Goal: Task Accomplishment & Management: Manage account settings

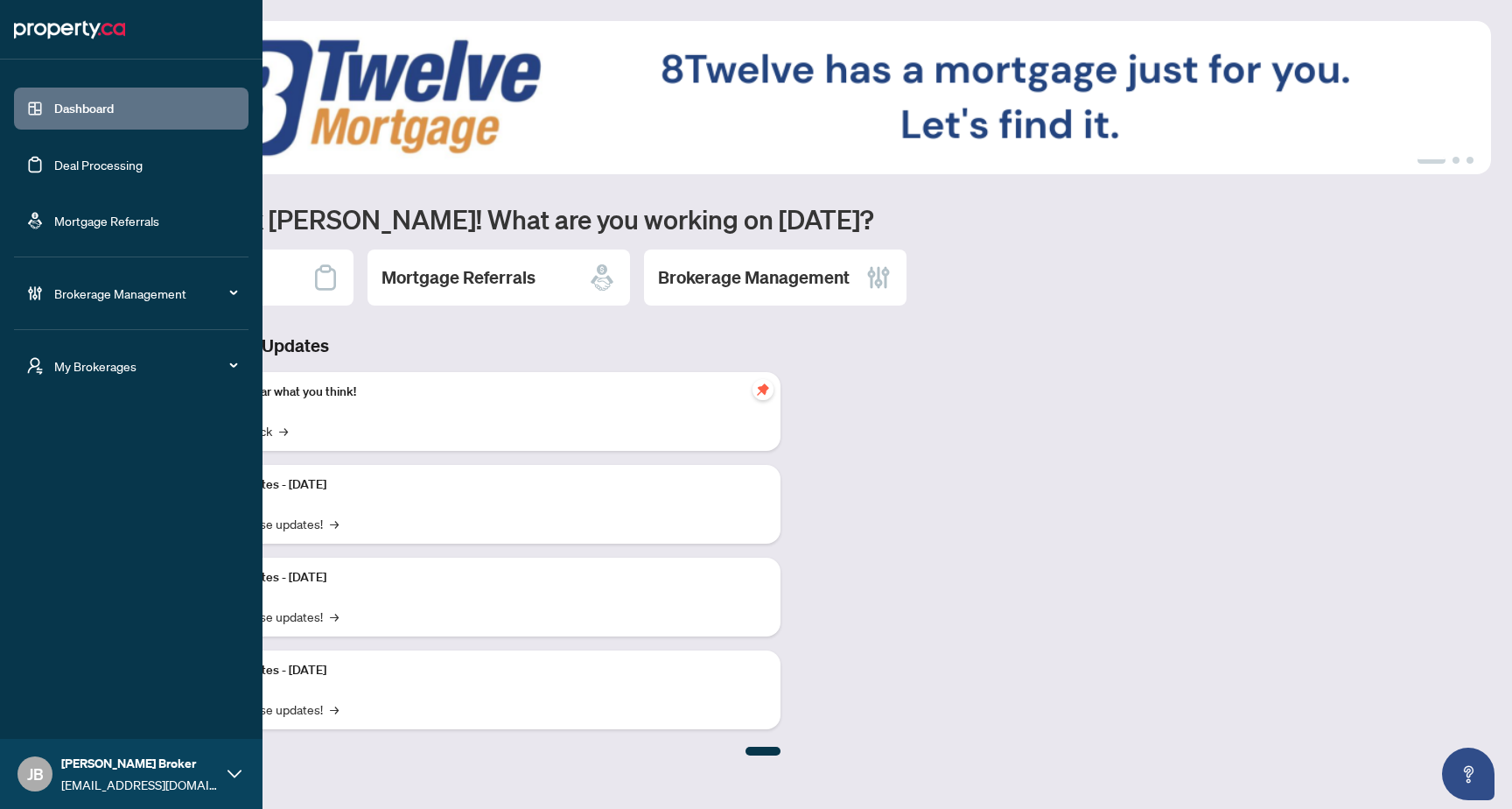
click at [165, 361] on span "My Brokerages" at bounding box center [145, 366] width 182 height 19
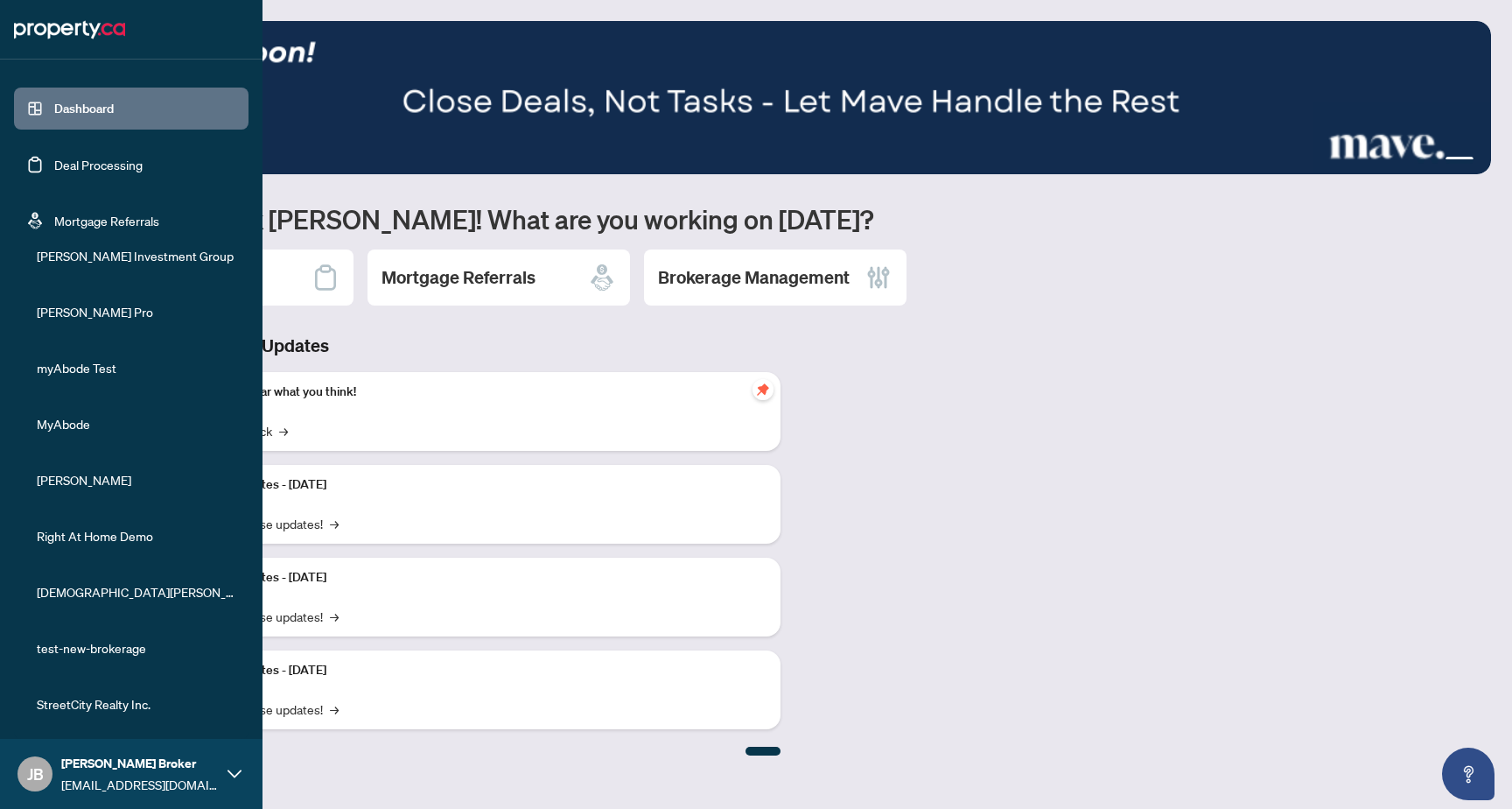
click at [240, 203] on ul "Dashboard Deal Processing Mortgage Referrals Brokerage Management" at bounding box center [131, 157] width 263 height 167
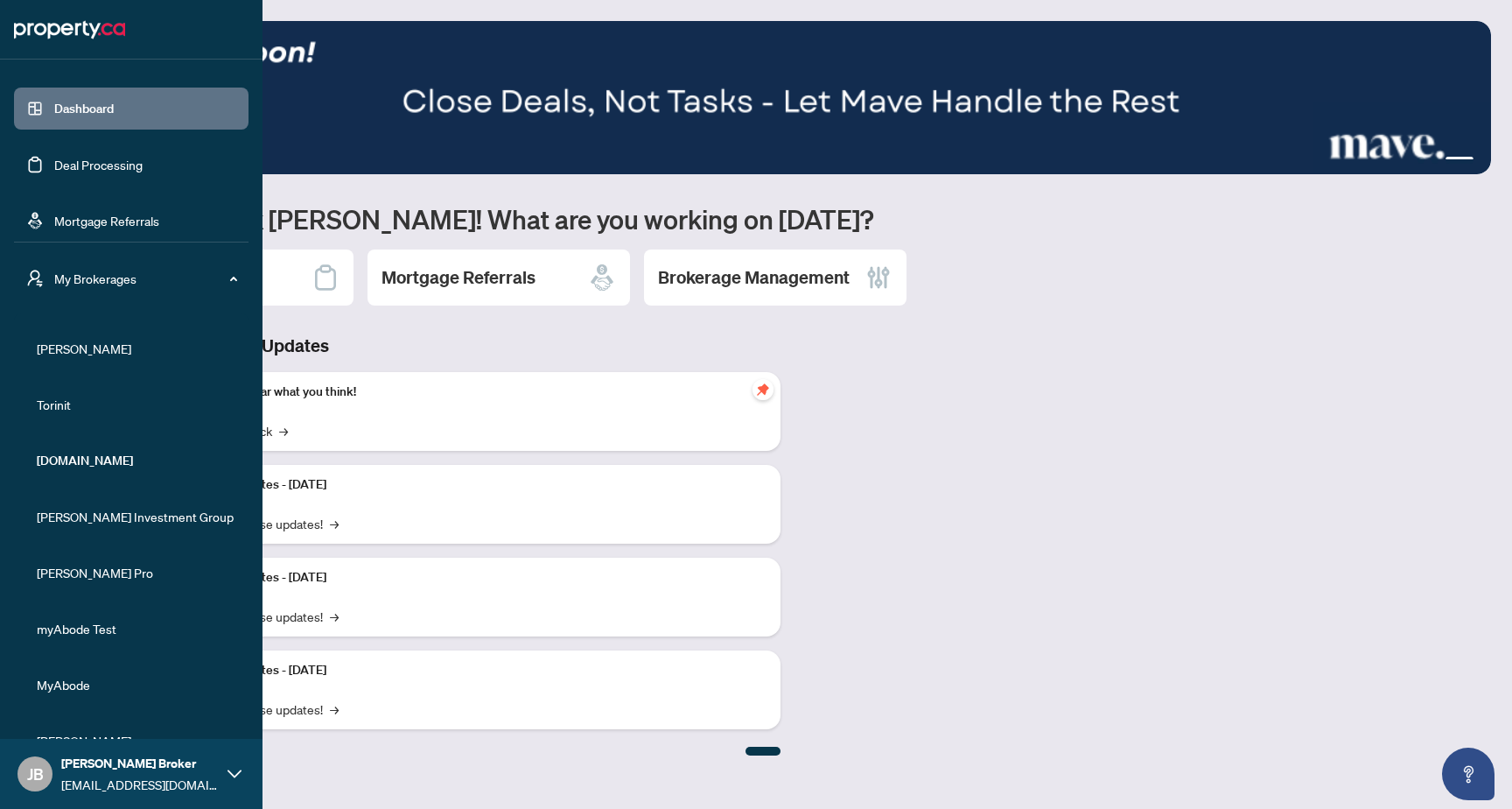
click at [216, 276] on span "My Brokerages" at bounding box center [145, 278] width 182 height 19
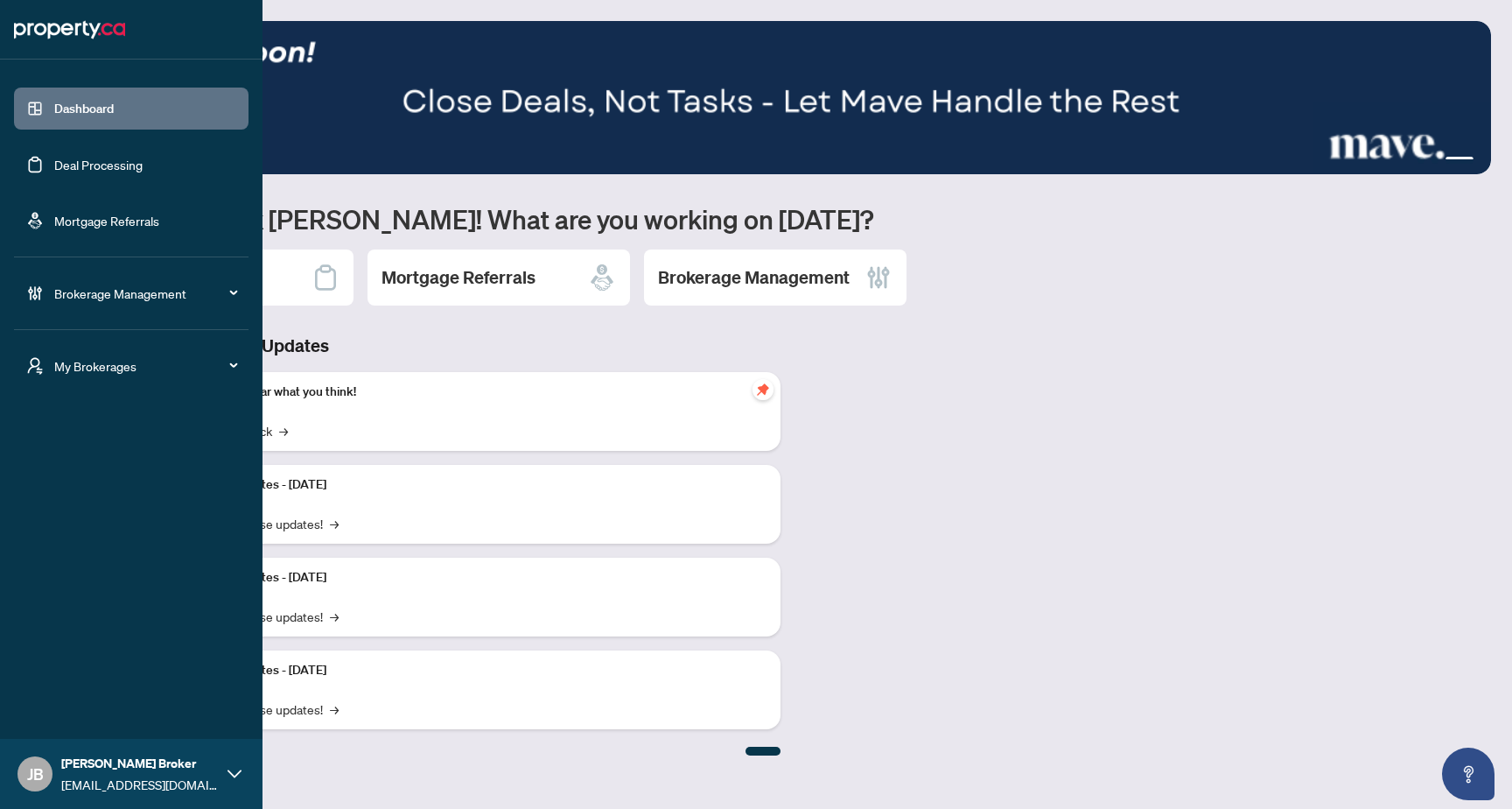
click at [165, 362] on span "My Brokerages" at bounding box center [145, 366] width 182 height 19
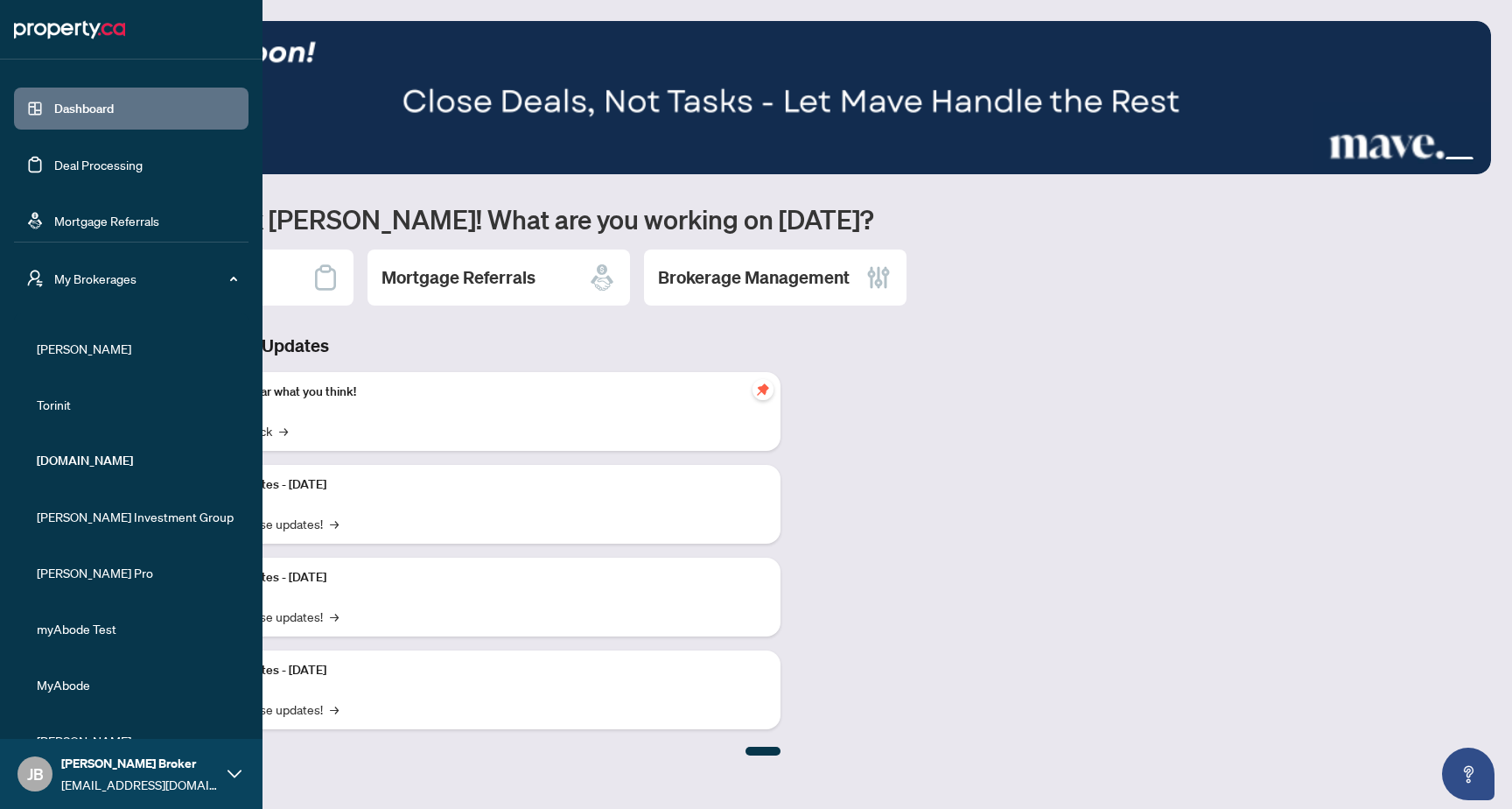
click at [185, 285] on span "My Brokerages" at bounding box center [145, 278] width 182 height 19
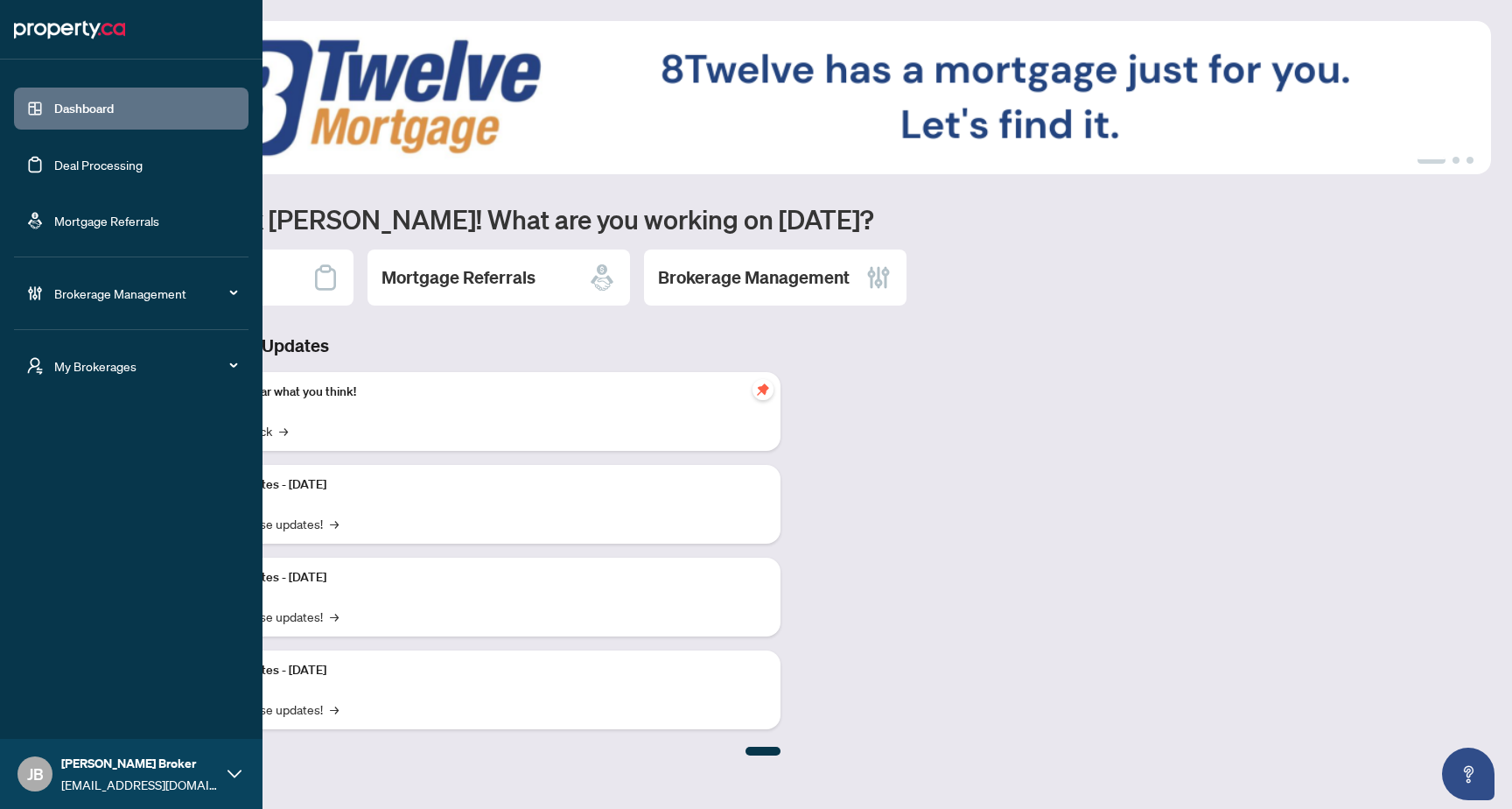
click at [169, 292] on span "Brokerage Management" at bounding box center [145, 293] width 182 height 19
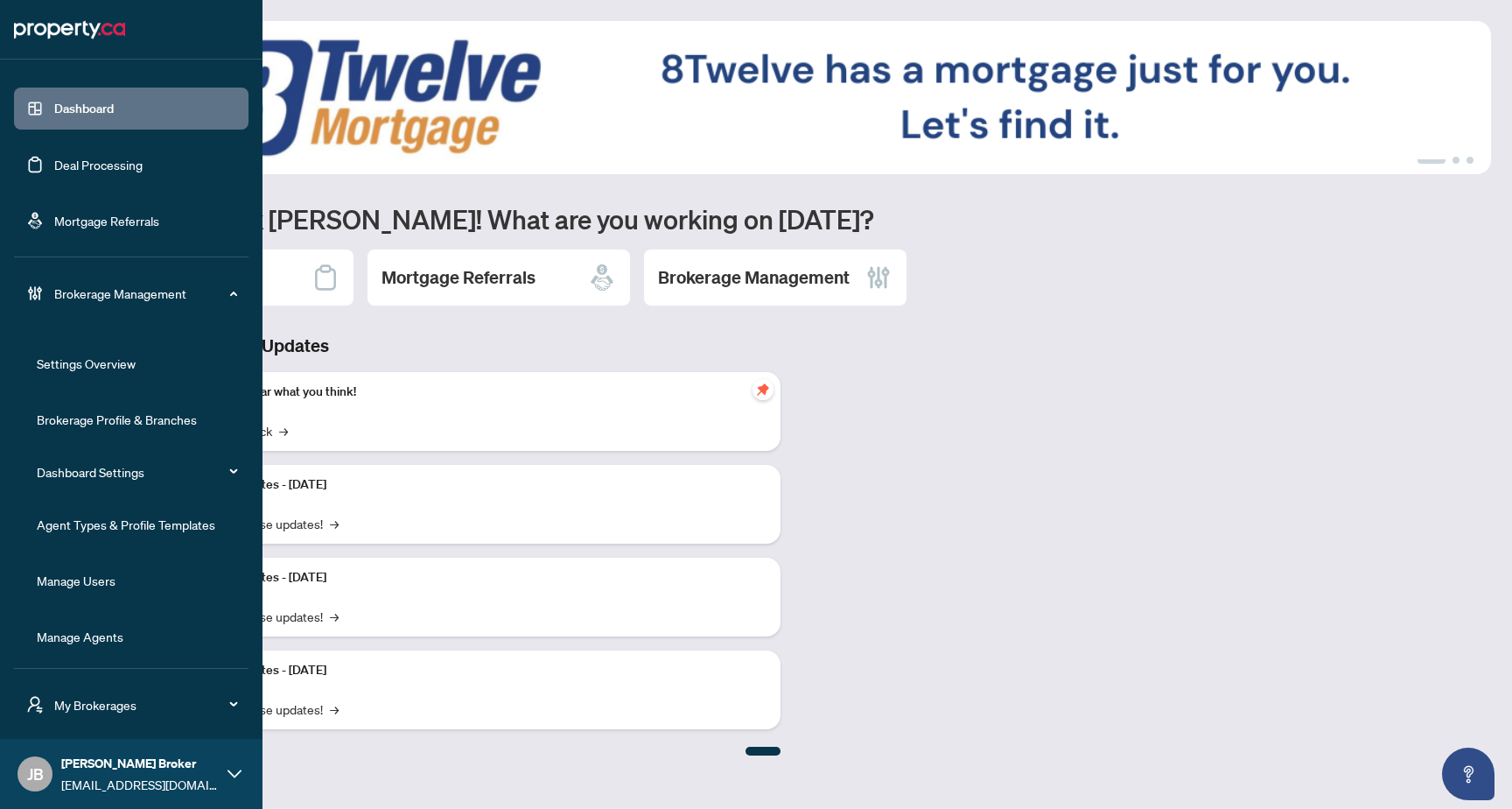
scroll to position [5, 0]
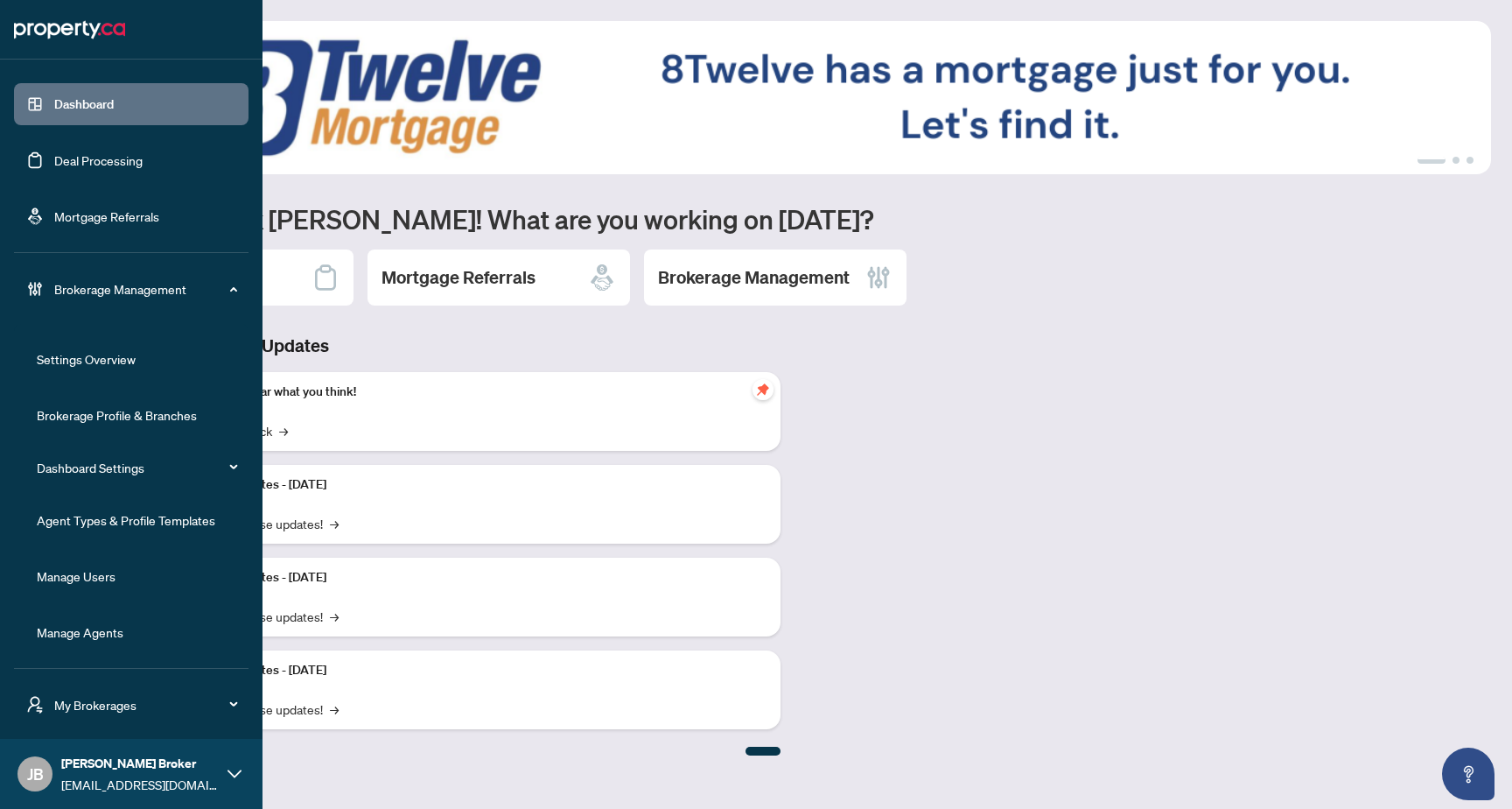
click at [104, 632] on link "Manage Agents" at bounding box center [80, 632] width 87 height 15
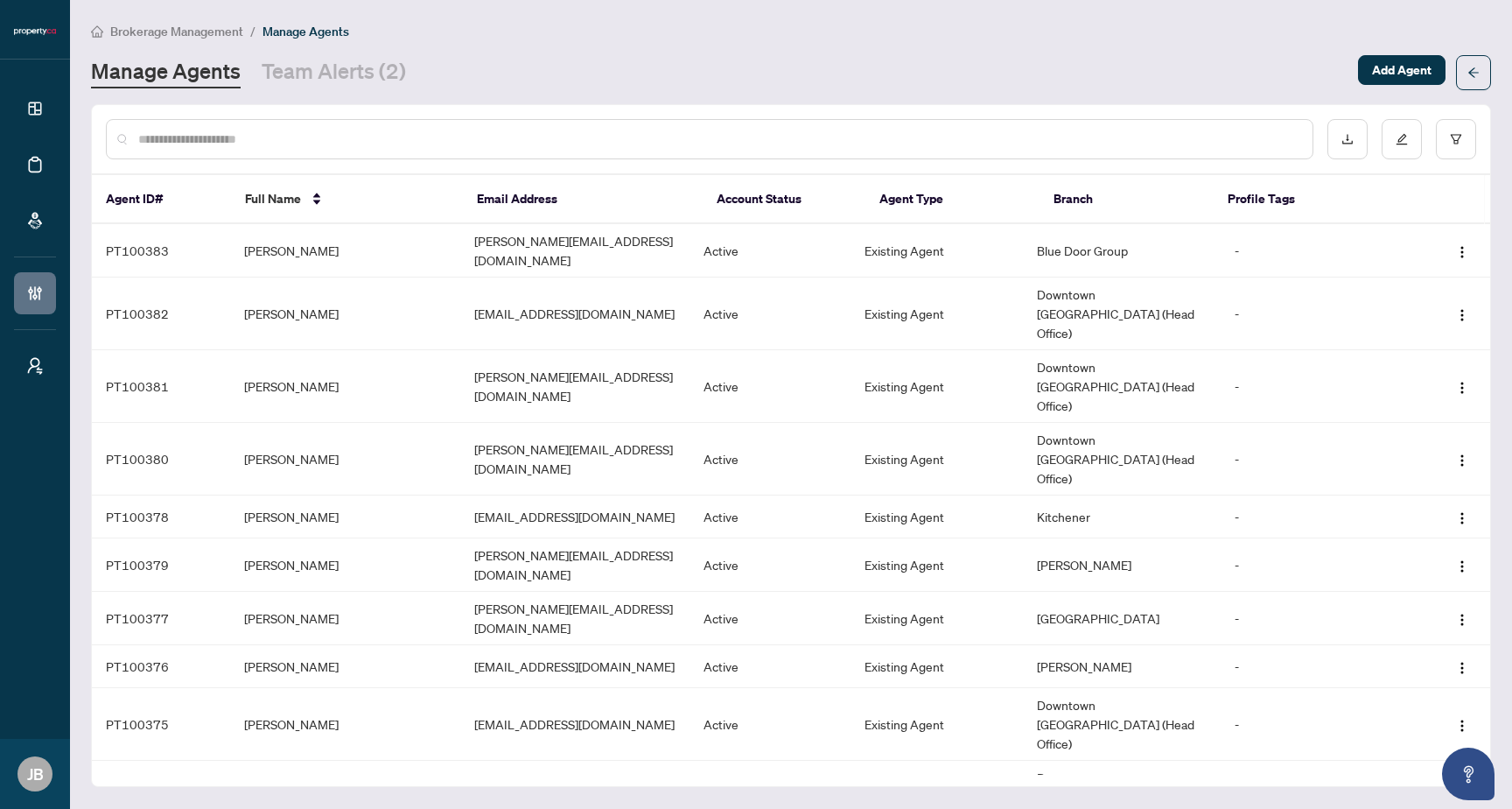
click at [440, 140] on input "text" at bounding box center [718, 139] width 1160 height 19
paste input "**********"
type input "**********"
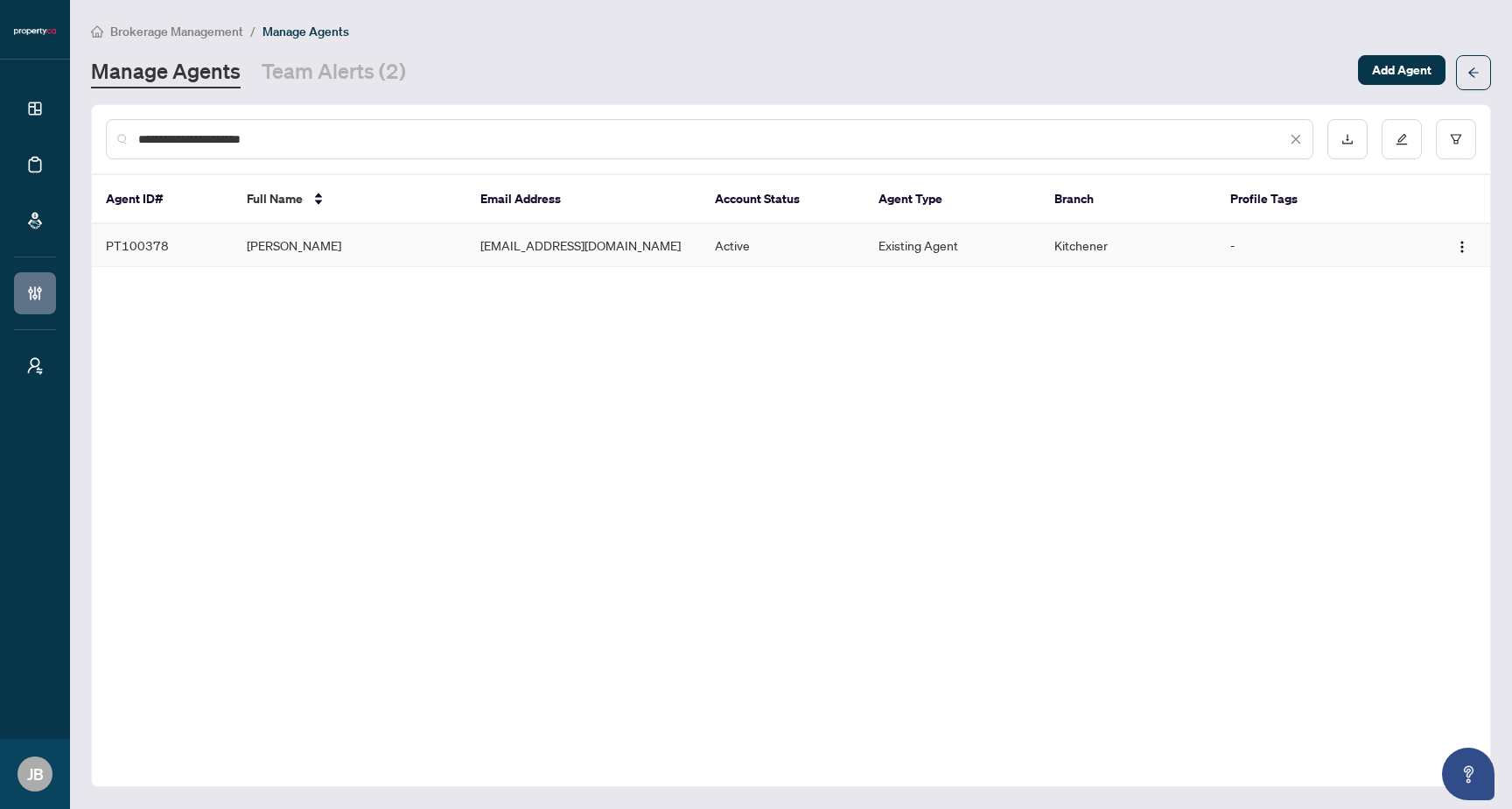
click at [415, 251] on td "[PERSON_NAME]" at bounding box center [350, 246] width 235 height 43
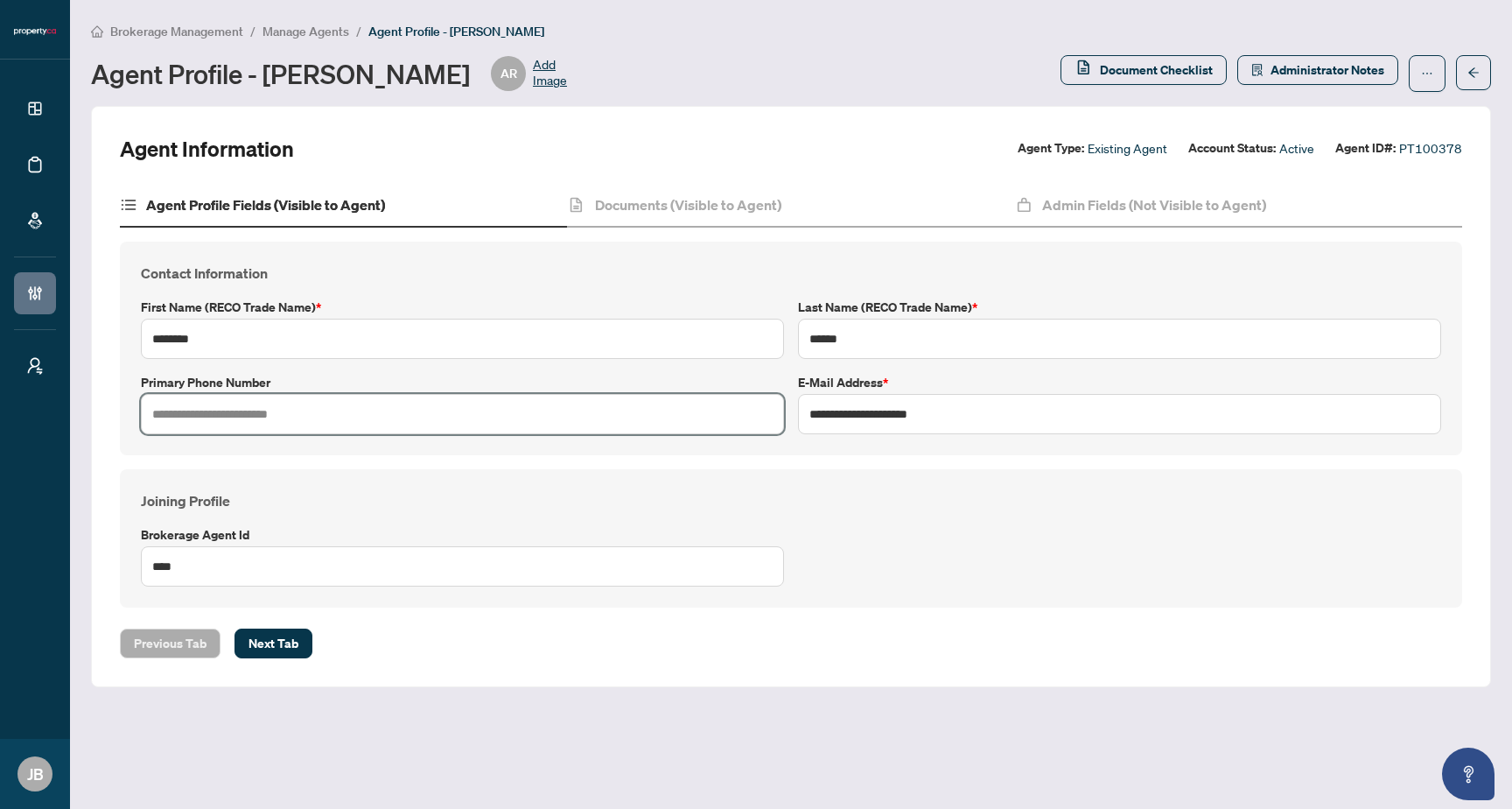
click at [219, 418] on input "text" at bounding box center [463, 414] width 643 height 41
